Goal: Task Accomplishment & Management: Use online tool/utility

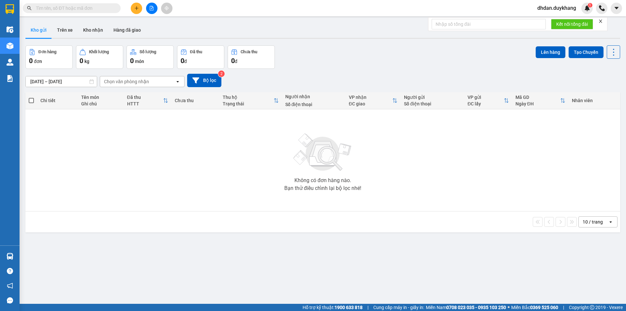
click at [74, 6] on input "text" at bounding box center [74, 8] width 77 height 7
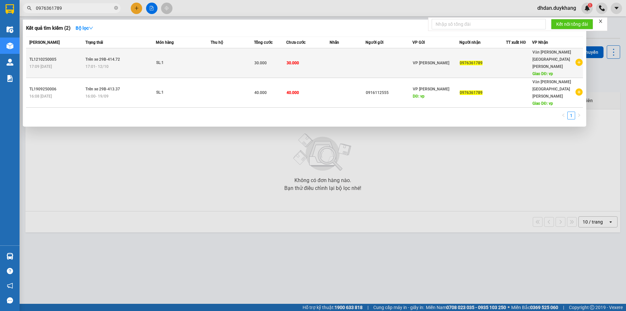
type input "0976361789"
click at [121, 54] on td "Trên xe 29B-414.72 17:01 - 12/10" at bounding box center [120, 63] width 72 height 30
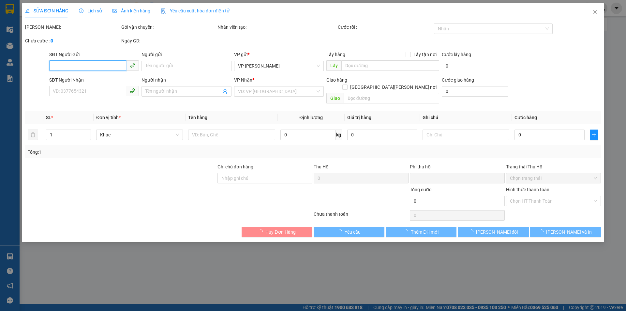
type input "0976361789"
type input "vp"
type input "30.000"
type input "0"
type input "30.000"
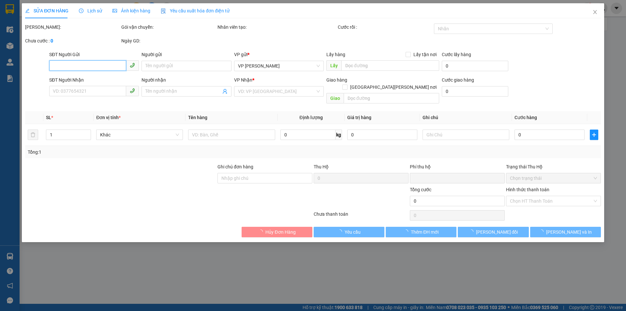
type input "30.000"
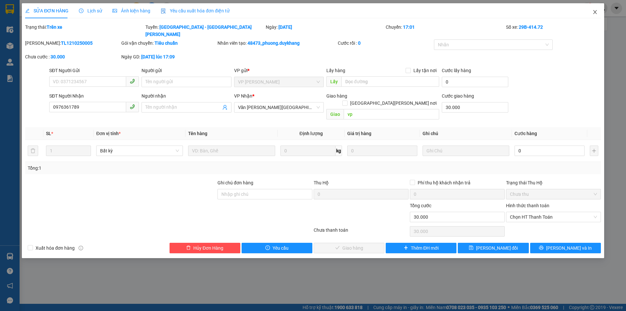
click at [598, 13] on span "Close" at bounding box center [595, 12] width 18 height 18
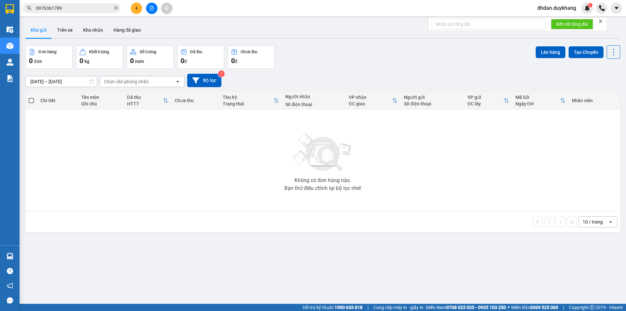
click at [80, 9] on input "0976361789" at bounding box center [74, 8] width 77 height 7
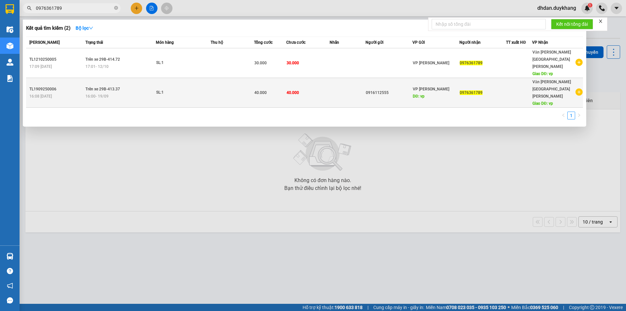
click at [62, 93] on div "16:08 - 19/09" at bounding box center [56, 96] width 54 height 7
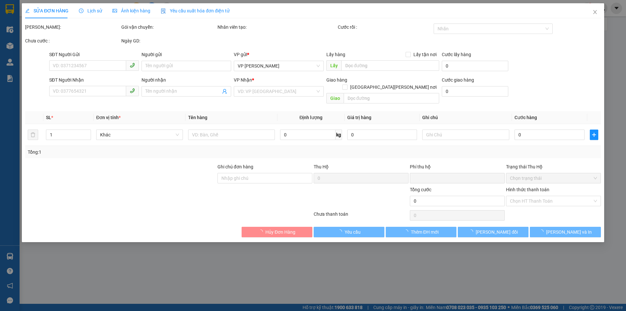
type input "0916112555"
type input "vp"
type input "40.000"
type input "0976361789"
type input "vp"
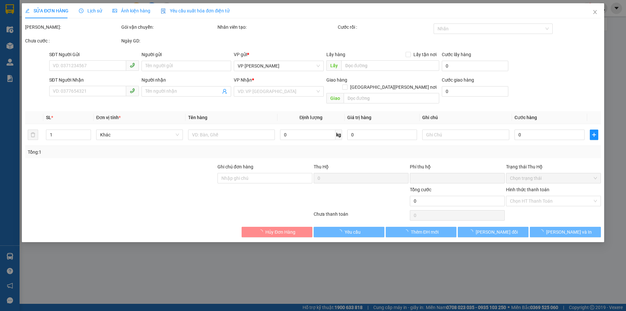
type input "0"
type input "40.000"
